Goal: Find contact information: Find contact information

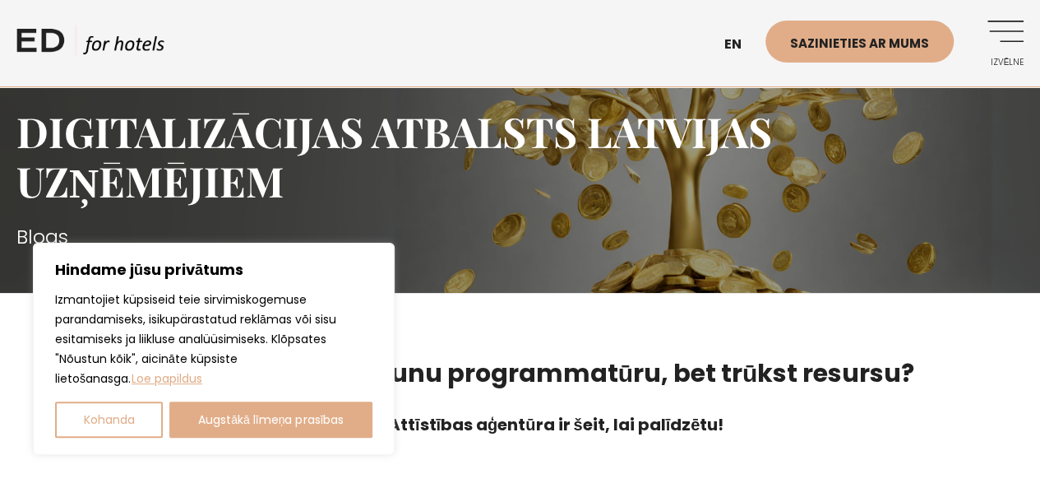
click at [528, 241] on h3 "Blogs" at bounding box center [519, 237] width 1007 height 30
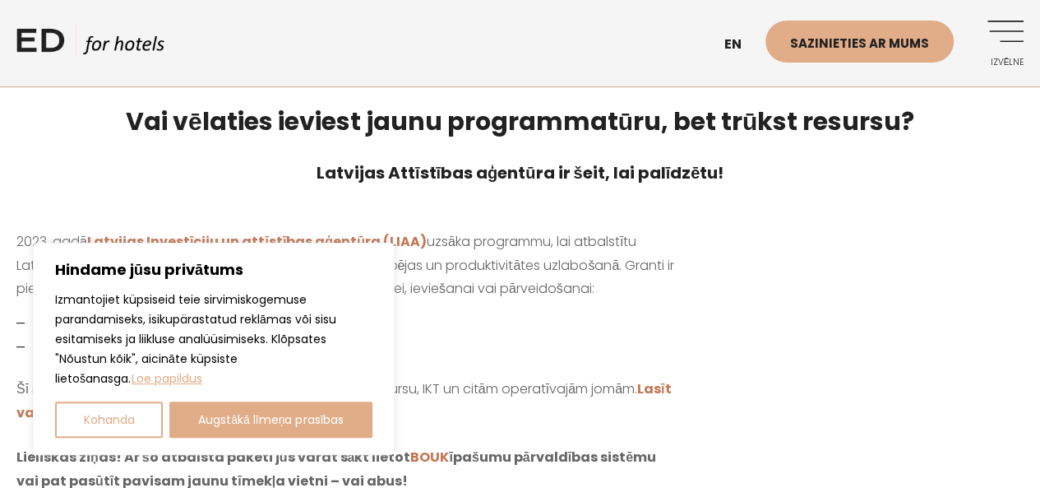
scroll to position [329, 0]
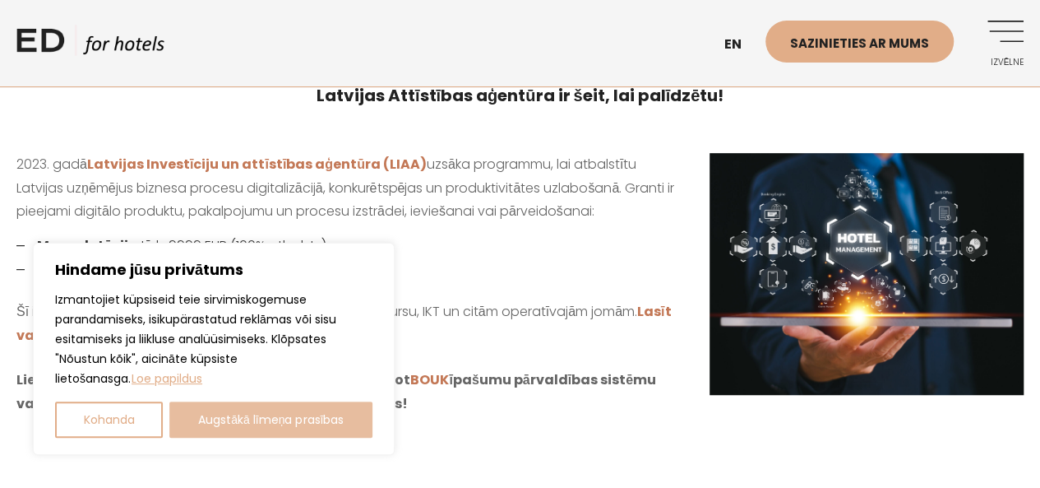
click at [204, 423] on font "Augstākā līmeņa prasības" at bounding box center [271, 419] width 146 height 16
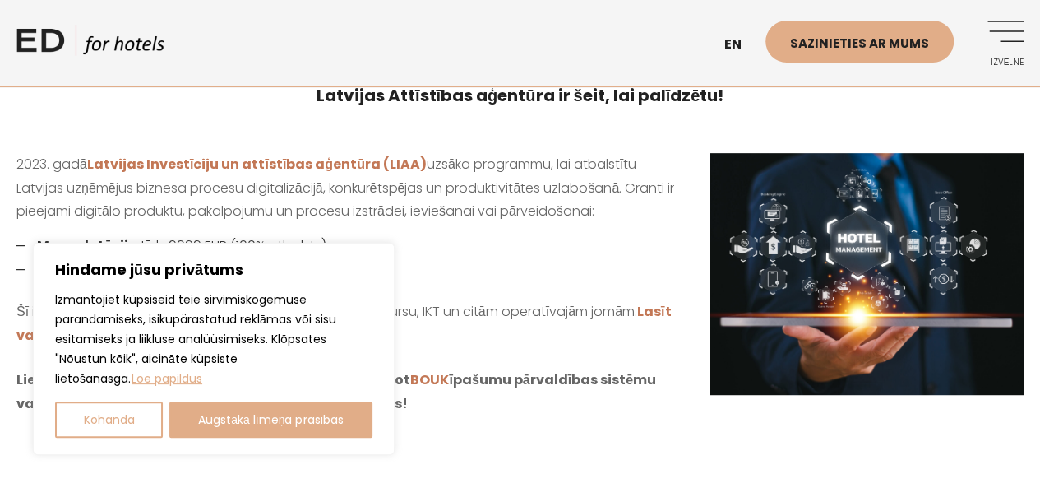
checkbox input "true"
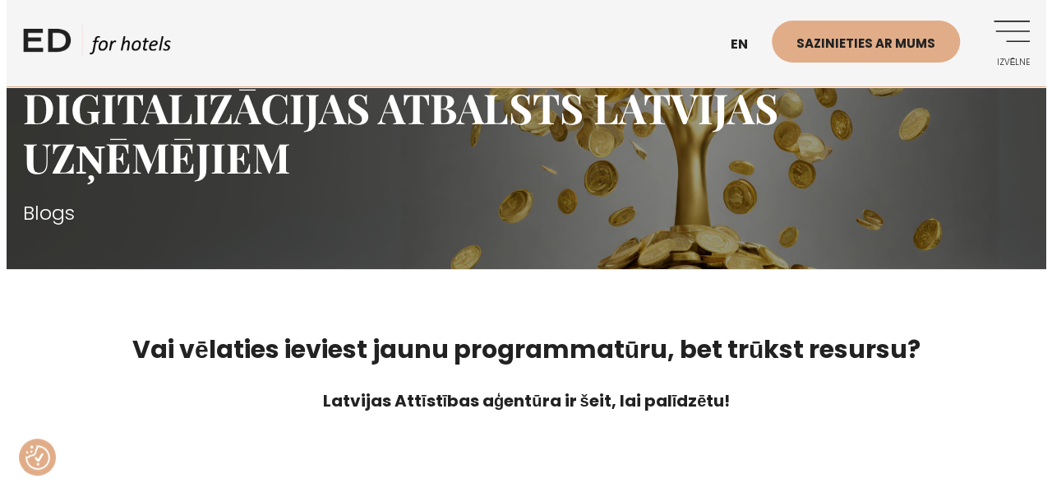
scroll to position [0, 0]
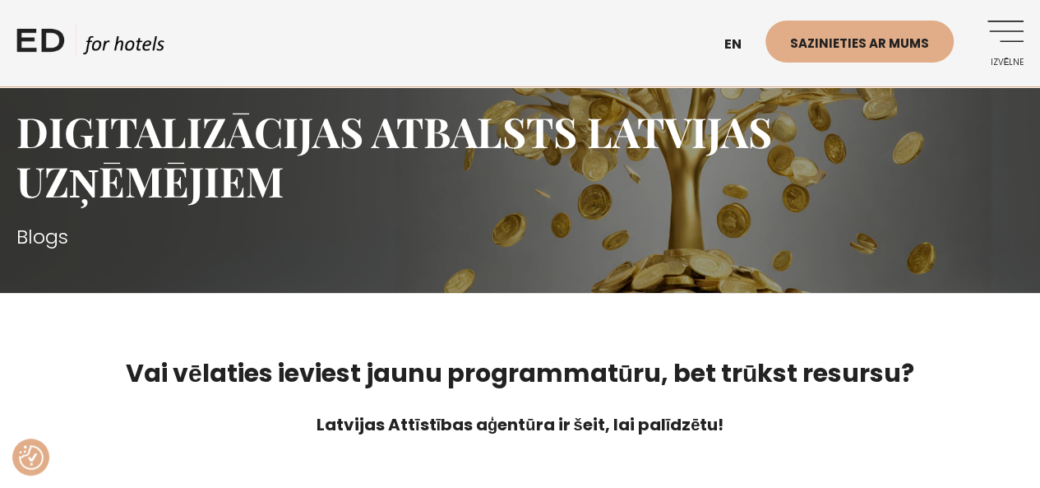
click at [1007, 35] on link "Izvēlne" at bounding box center [1000, 43] width 45 height 45
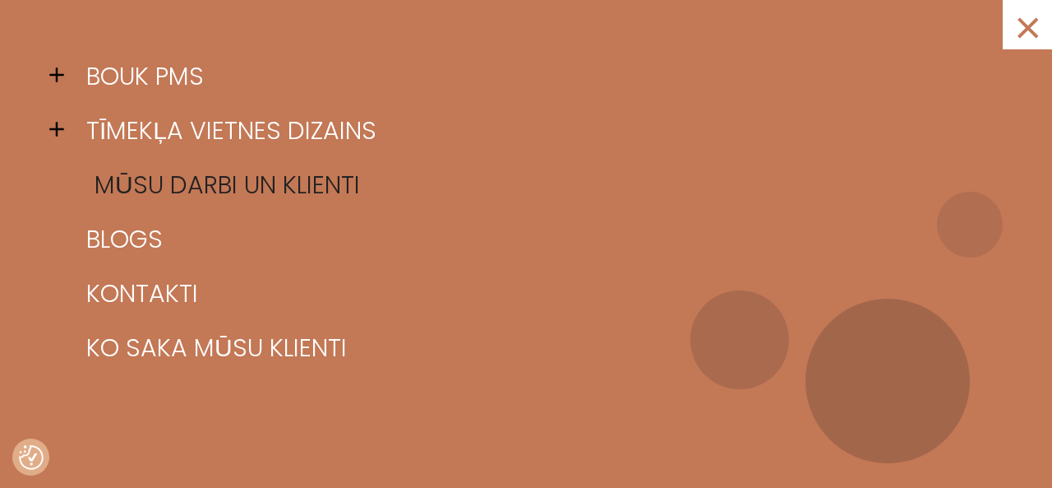
click at [171, 193] on font "[PERSON_NAME] un klienti" at bounding box center [228, 184] width 266 height 35
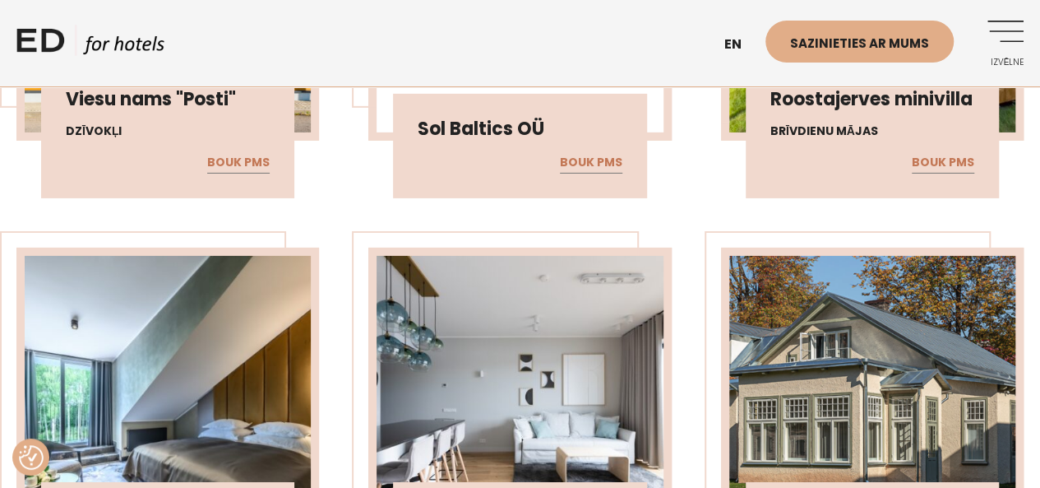
scroll to position [5590, 0]
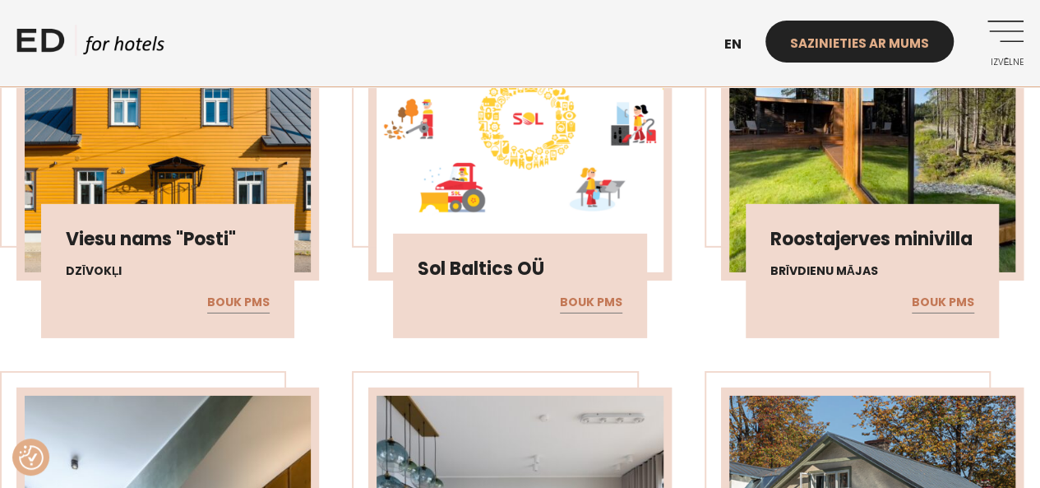
click at [863, 48] on font "Sazinieties ar mums" at bounding box center [859, 43] width 139 height 17
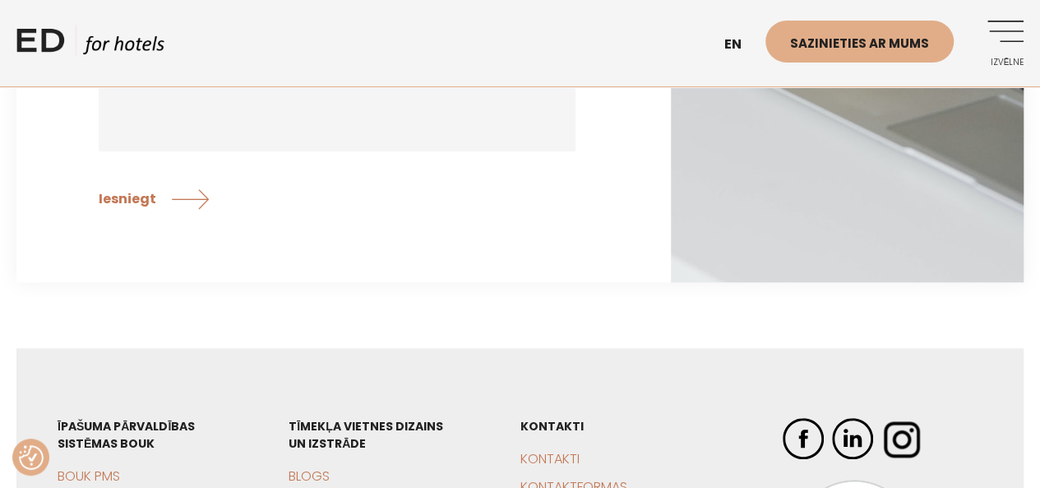
scroll to position [164, 0]
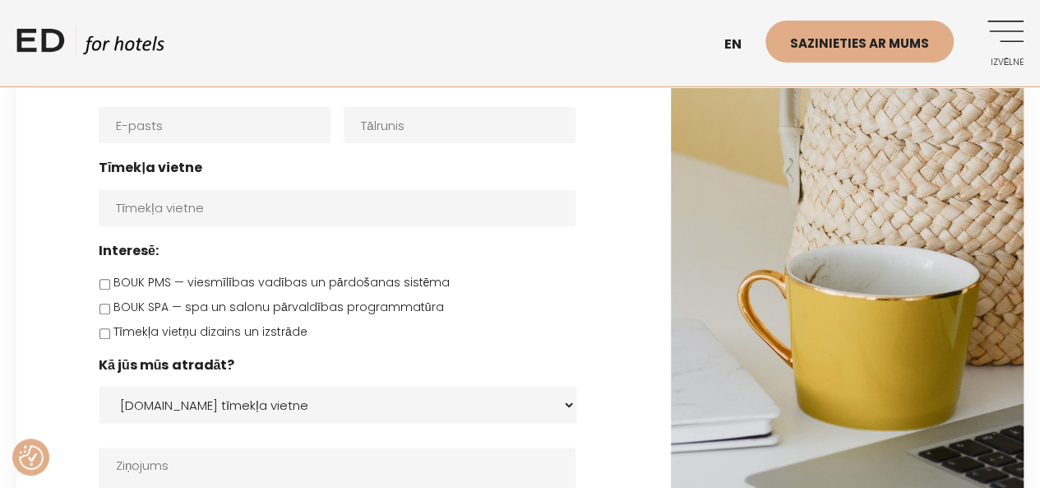
click at [224, 407] on select "[DOMAIN_NAME] tīmekļa vietne Facebook Instagram Google meklēšana Tiešais e-past…" at bounding box center [337, 404] width 477 height 36
click at [206, 407] on select "[DOMAIN_NAME] tīmekļa vietne Facebook Instagram Google meklēšana Tiešais e-past…" at bounding box center [337, 404] width 477 height 36
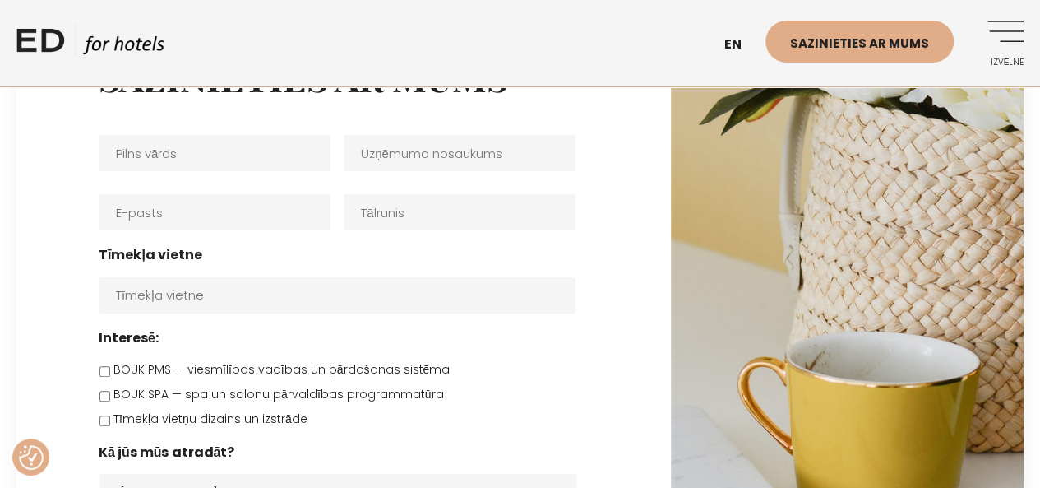
scroll to position [0, 0]
